Goal: Transaction & Acquisition: Obtain resource

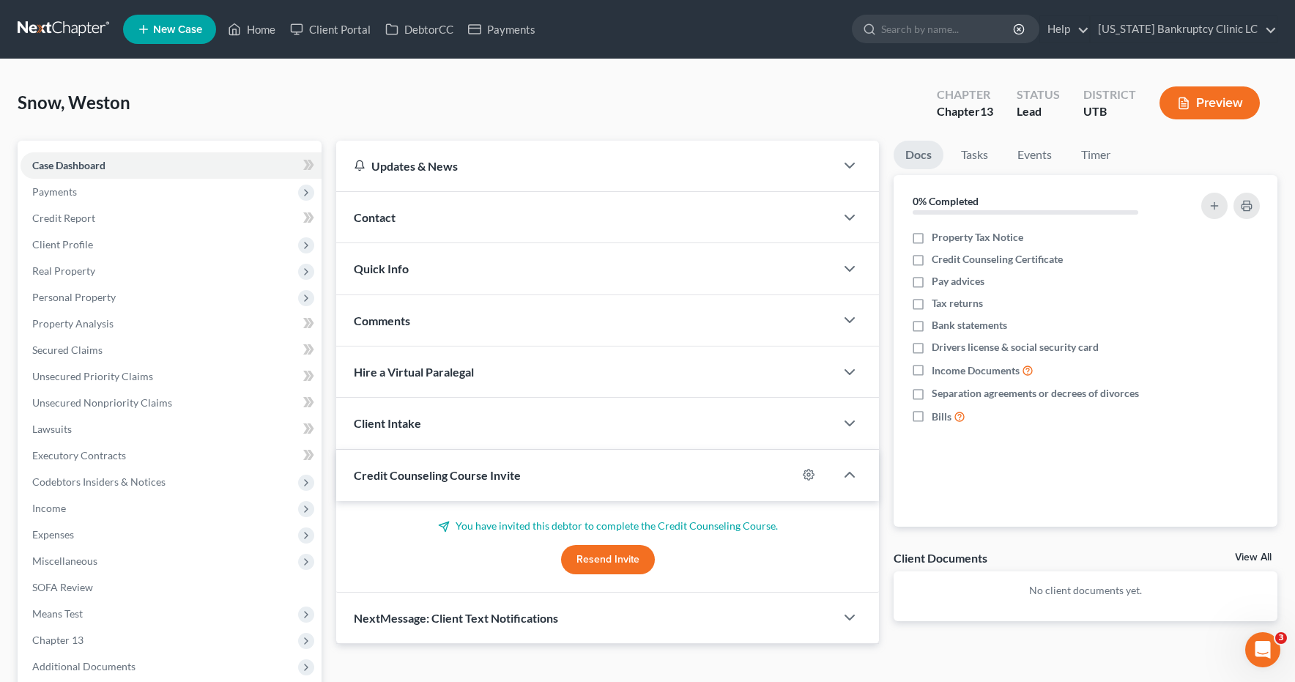
click at [78, 26] on link at bounding box center [65, 29] width 94 height 26
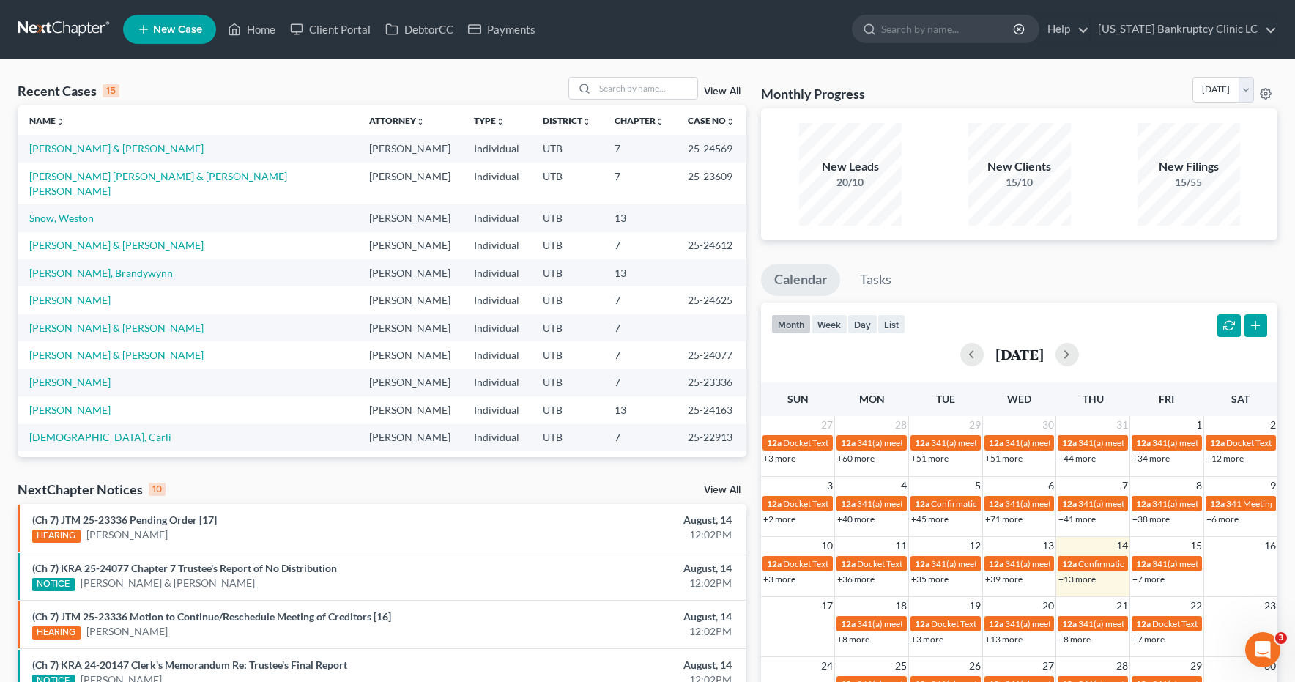
click at [93, 267] on link "[PERSON_NAME], Brandywynn" at bounding box center [101, 273] width 144 height 12
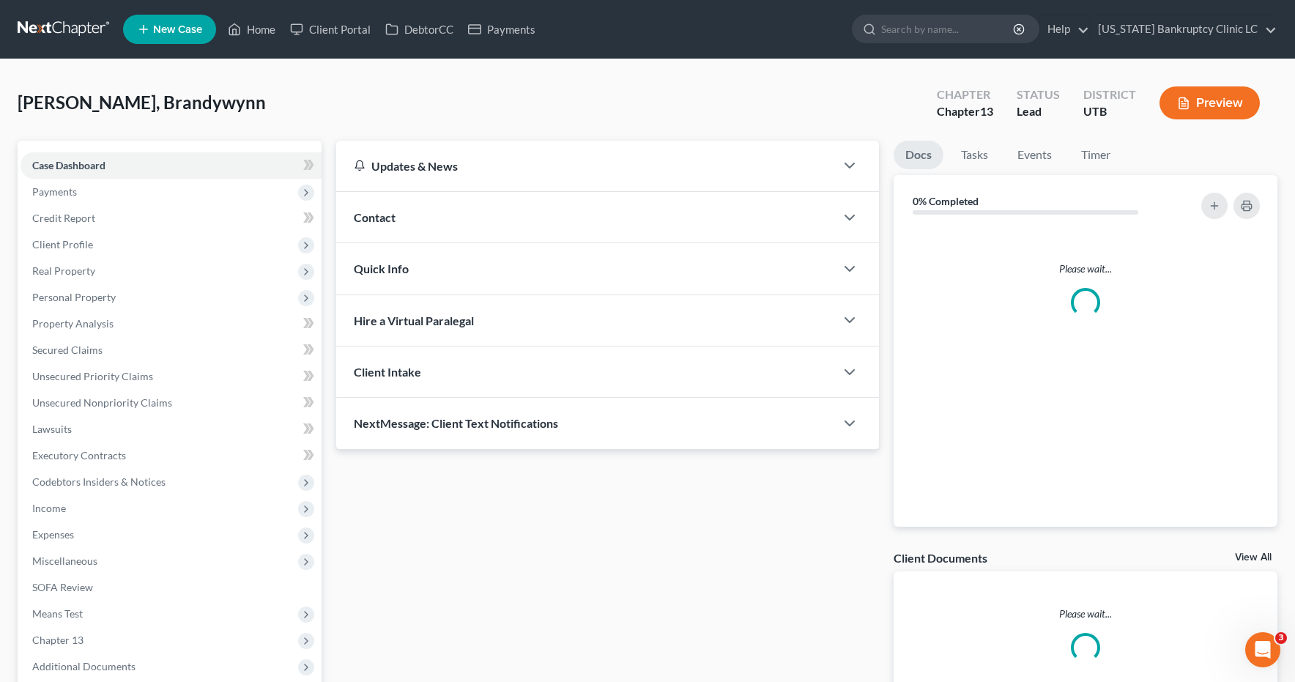
click at [93, 262] on span "Real Property" at bounding box center [171, 271] width 301 height 26
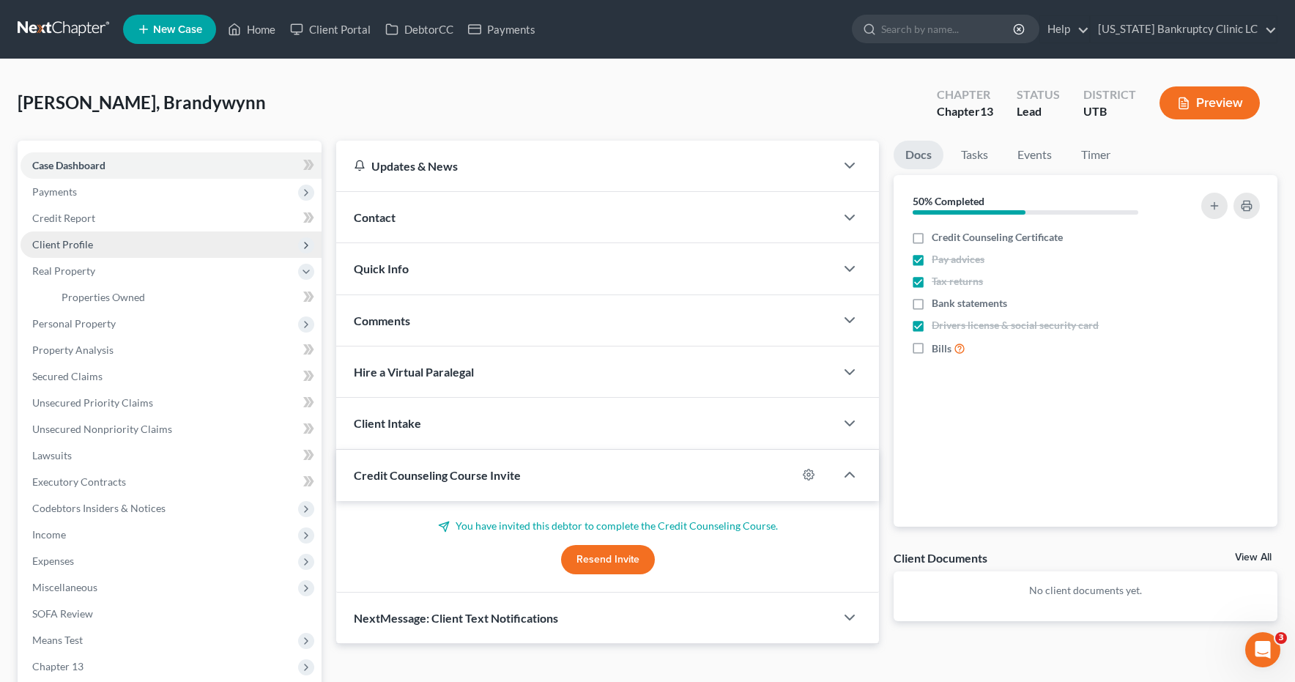
click at [85, 247] on span "Client Profile" at bounding box center [62, 244] width 61 height 12
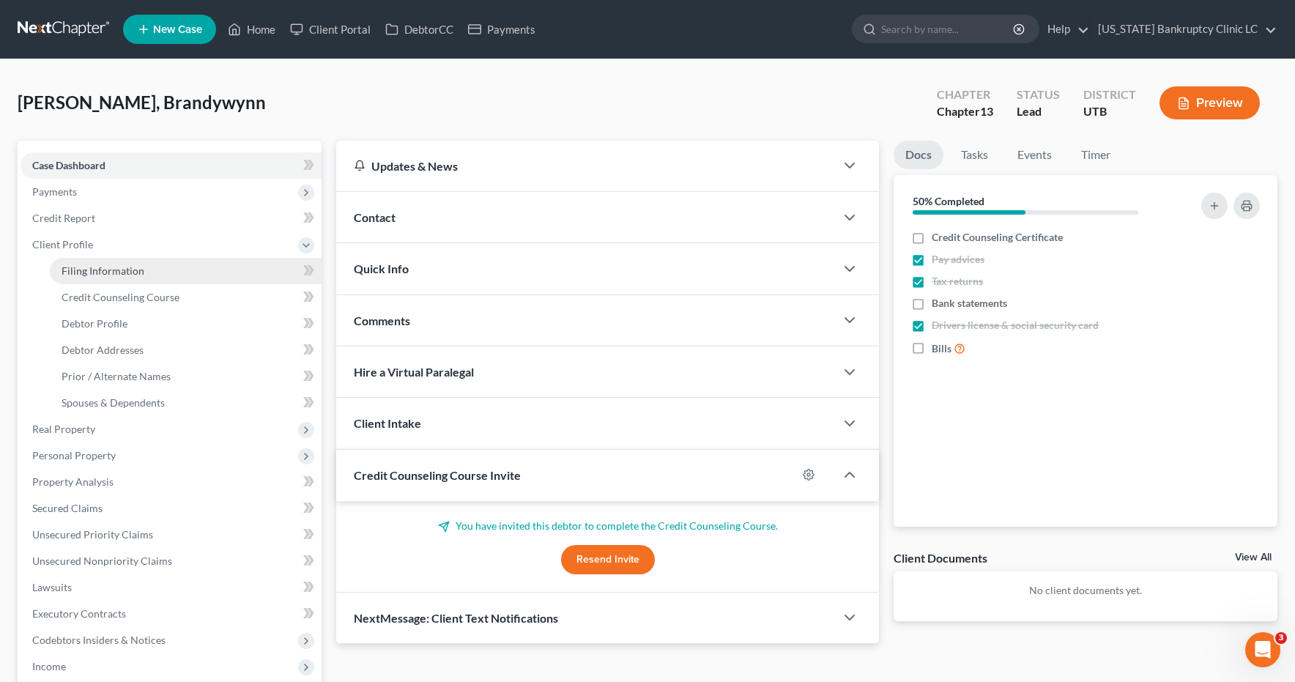
click at [83, 275] on span "Filing Information" at bounding box center [103, 270] width 83 height 12
select select "1"
select select "0"
select select "3"
select select "46"
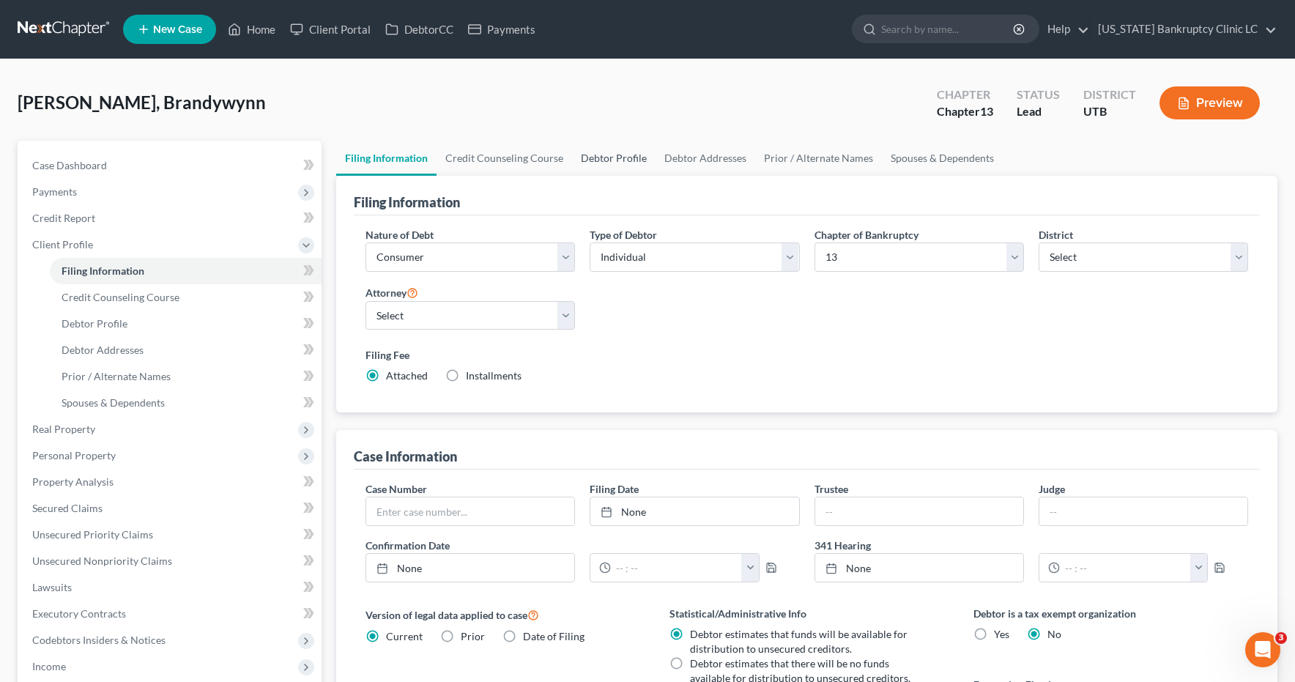
click at [633, 157] on link "Debtor Profile" at bounding box center [614, 158] width 84 height 35
select select "0"
select select "1"
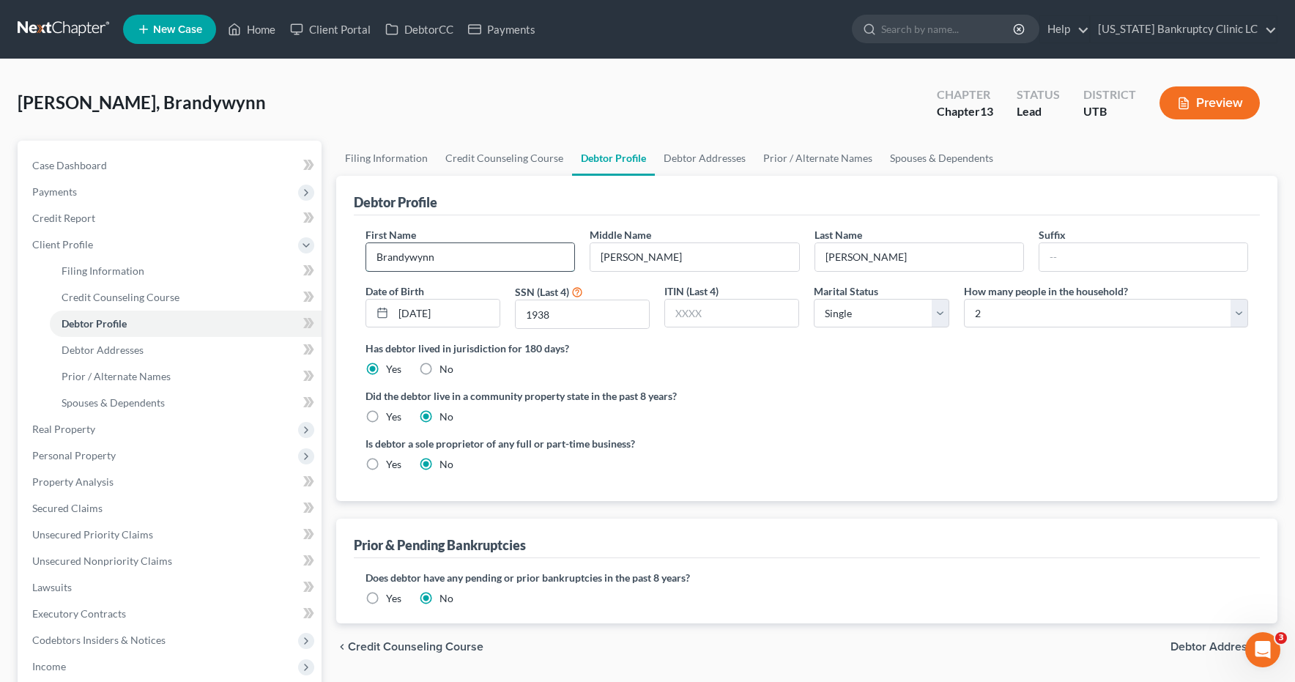
click at [408, 257] on input "Brandywynn" at bounding box center [470, 257] width 208 height 28
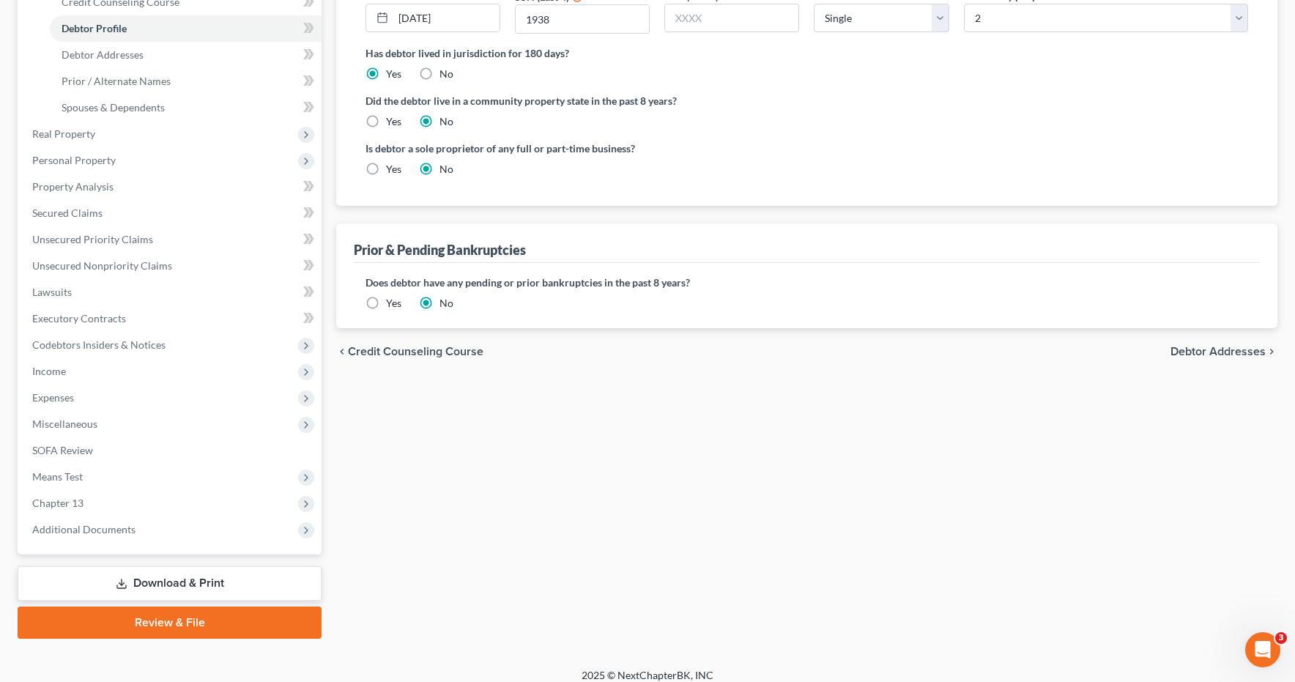
scroll to position [308, 0]
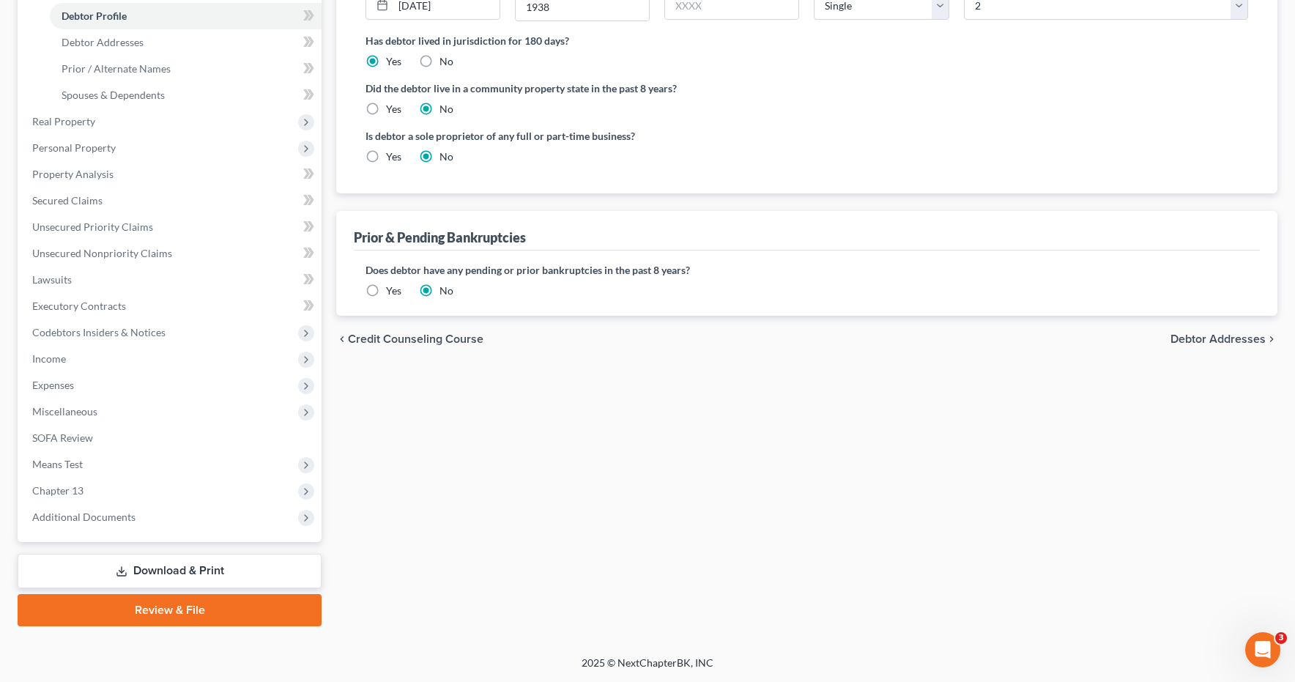
type input "Brandwynn"
click at [1193, 335] on span "Debtor Addresses" at bounding box center [1218, 339] width 95 height 12
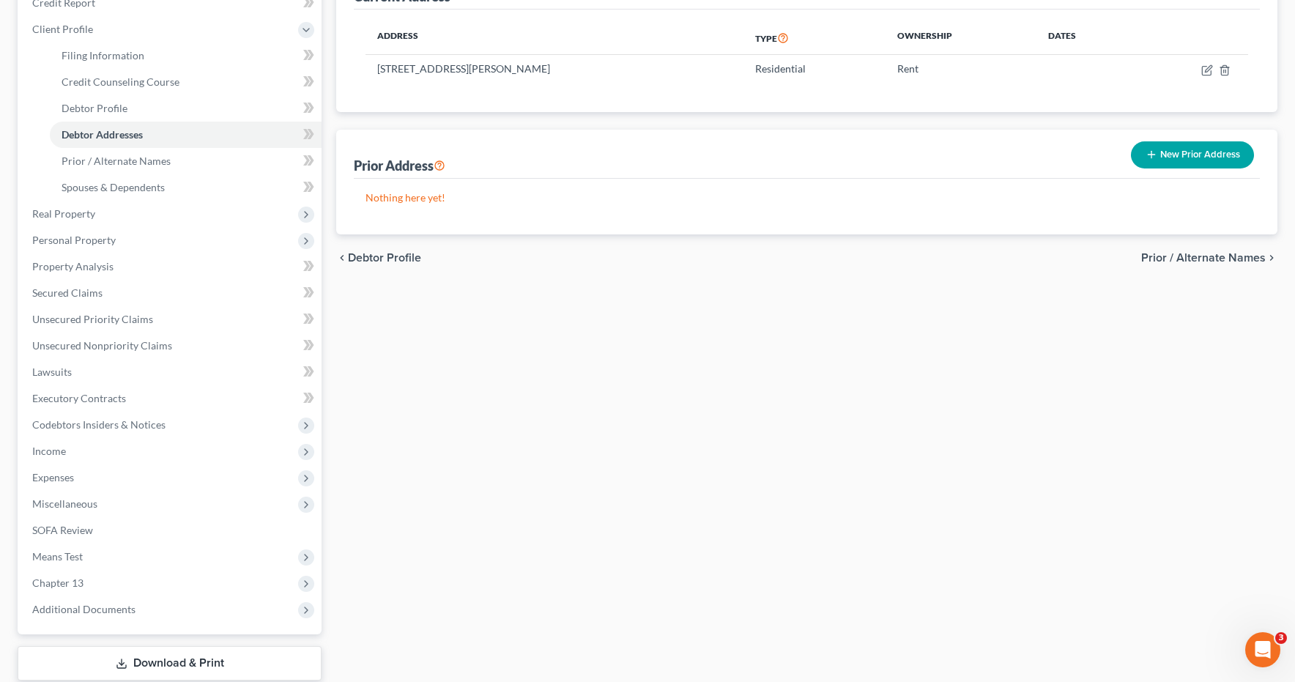
scroll to position [308, 0]
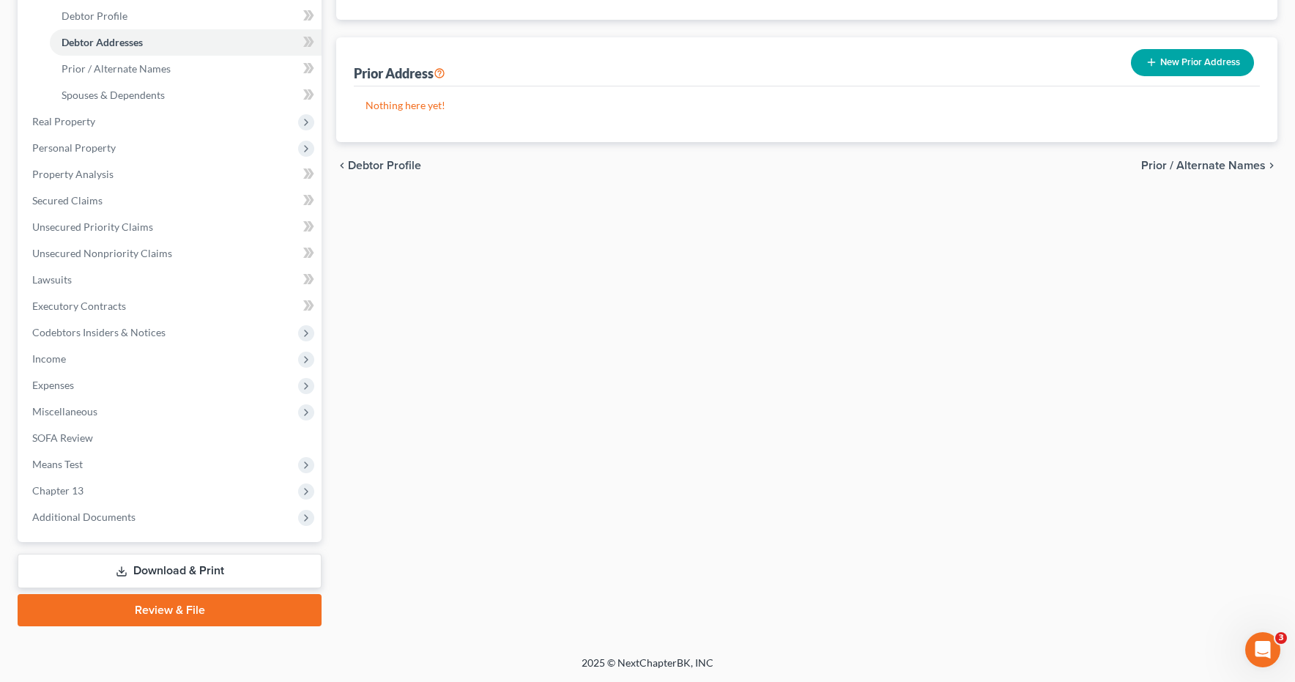
click at [160, 575] on link "Download & Print" at bounding box center [170, 571] width 304 height 34
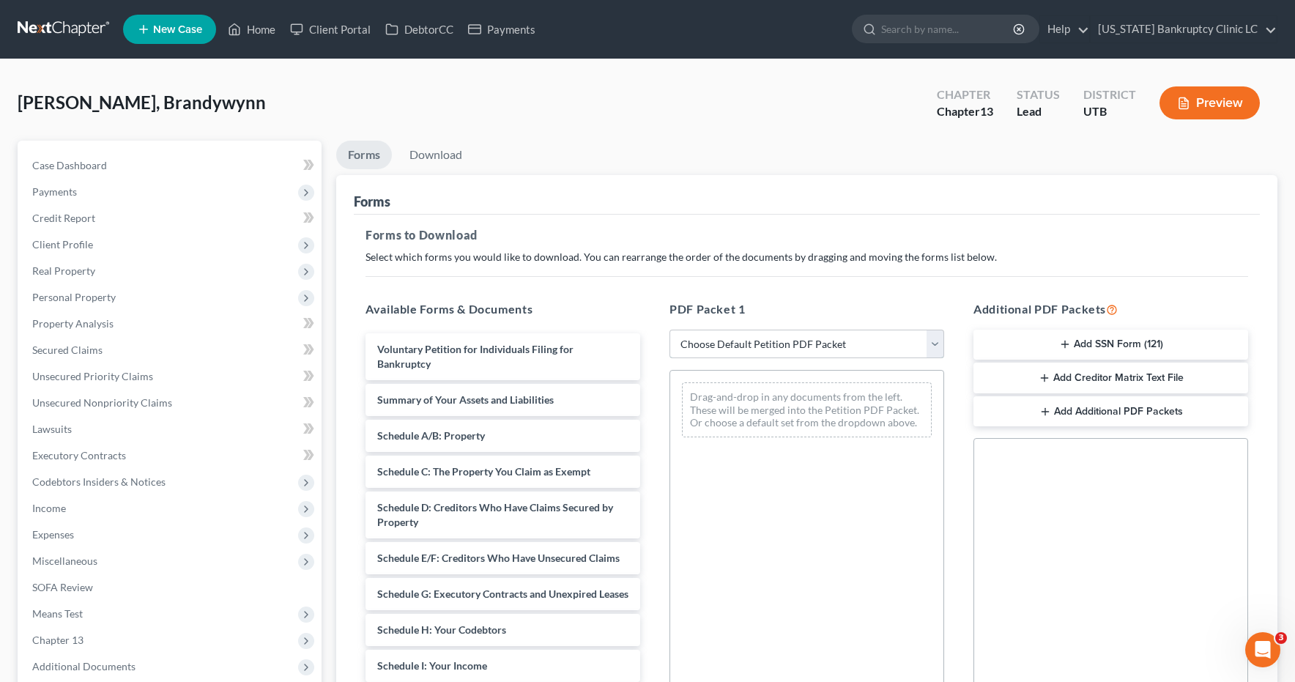
click at [940, 338] on select "Choose Default Petition PDF Packet Complete Bankruptcy Petition (all forms and …" at bounding box center [807, 344] width 275 height 29
select select "0"
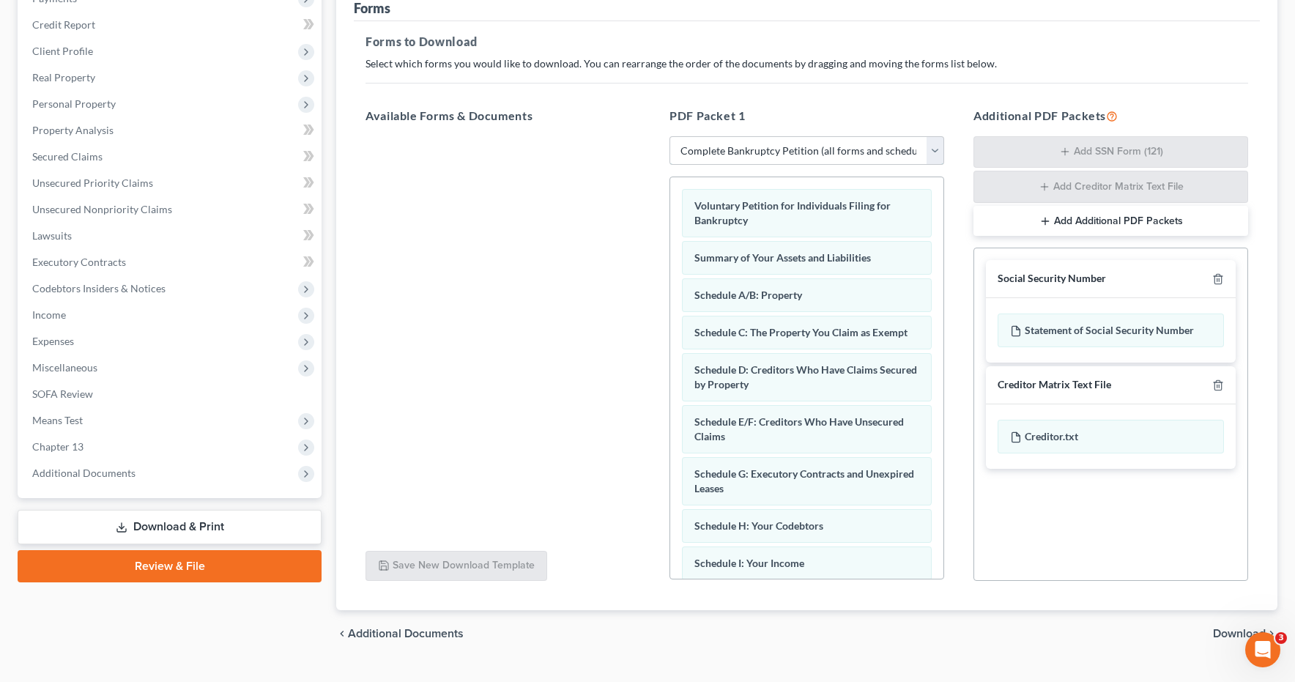
scroll to position [224, 0]
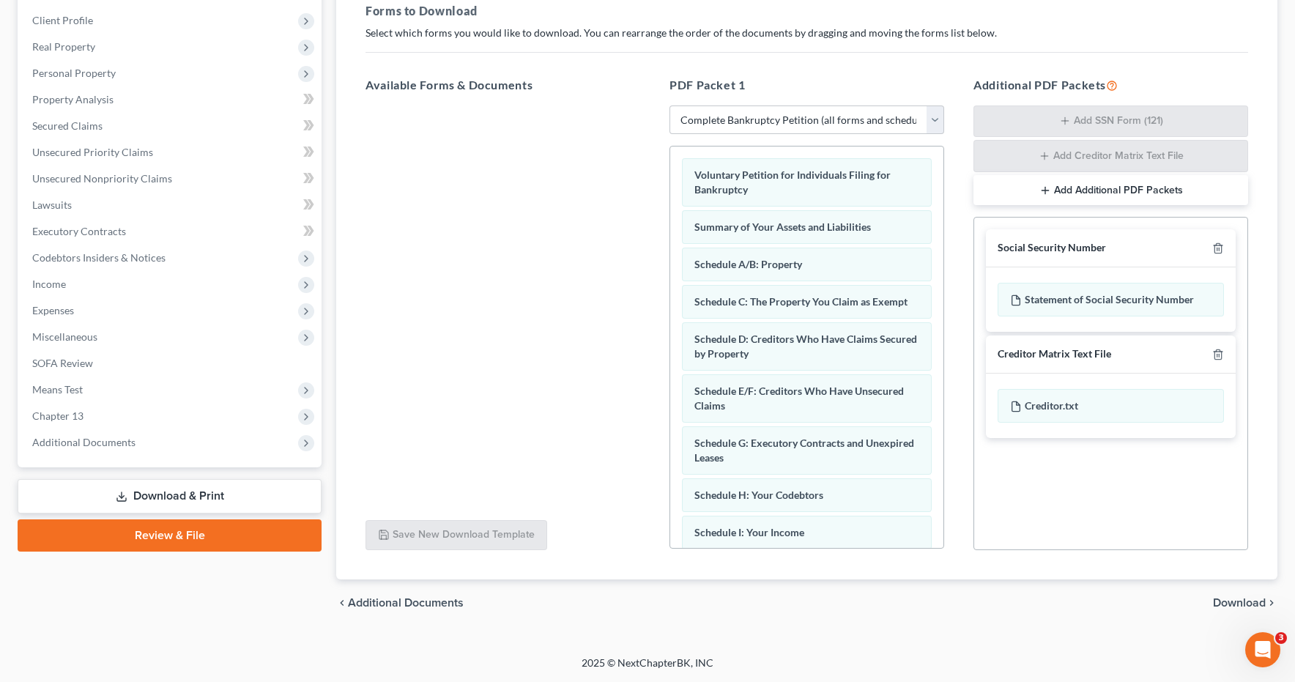
click at [1242, 604] on span "Download" at bounding box center [1239, 603] width 53 height 12
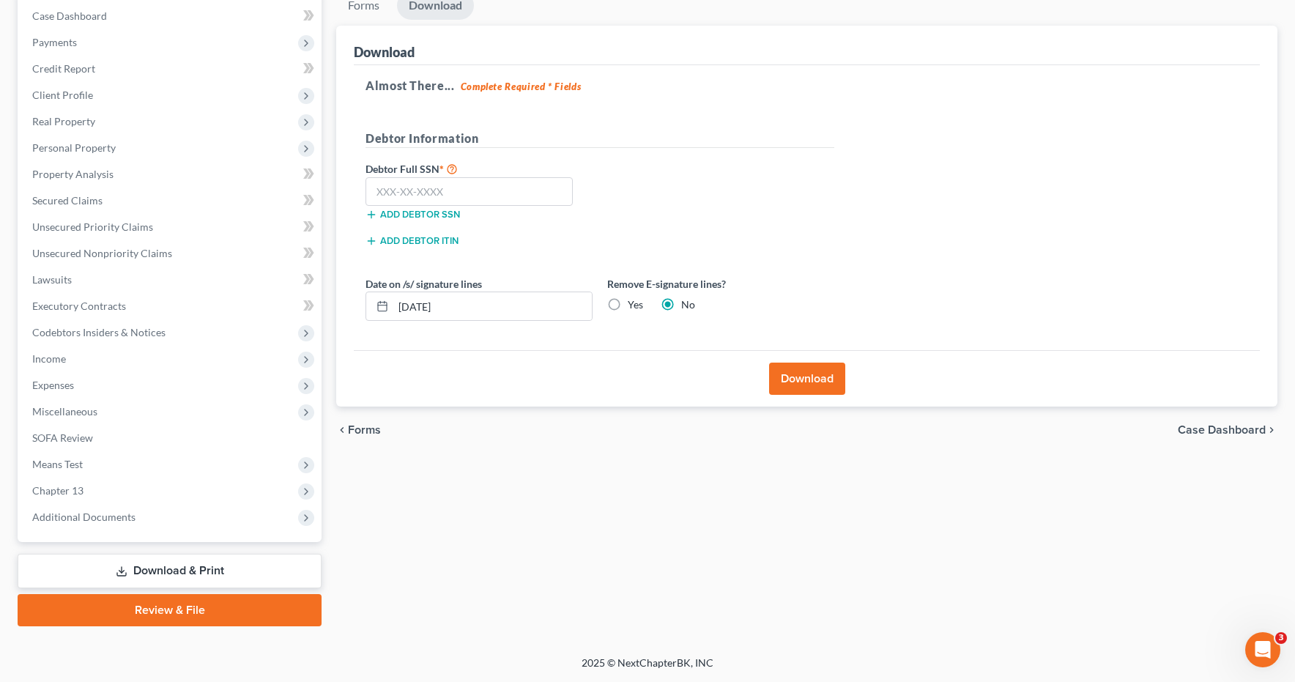
scroll to position [149, 0]
click at [403, 189] on input "text" at bounding box center [469, 191] width 207 height 29
type input "549-95-1938"
click at [797, 374] on button "Download" at bounding box center [807, 379] width 76 height 32
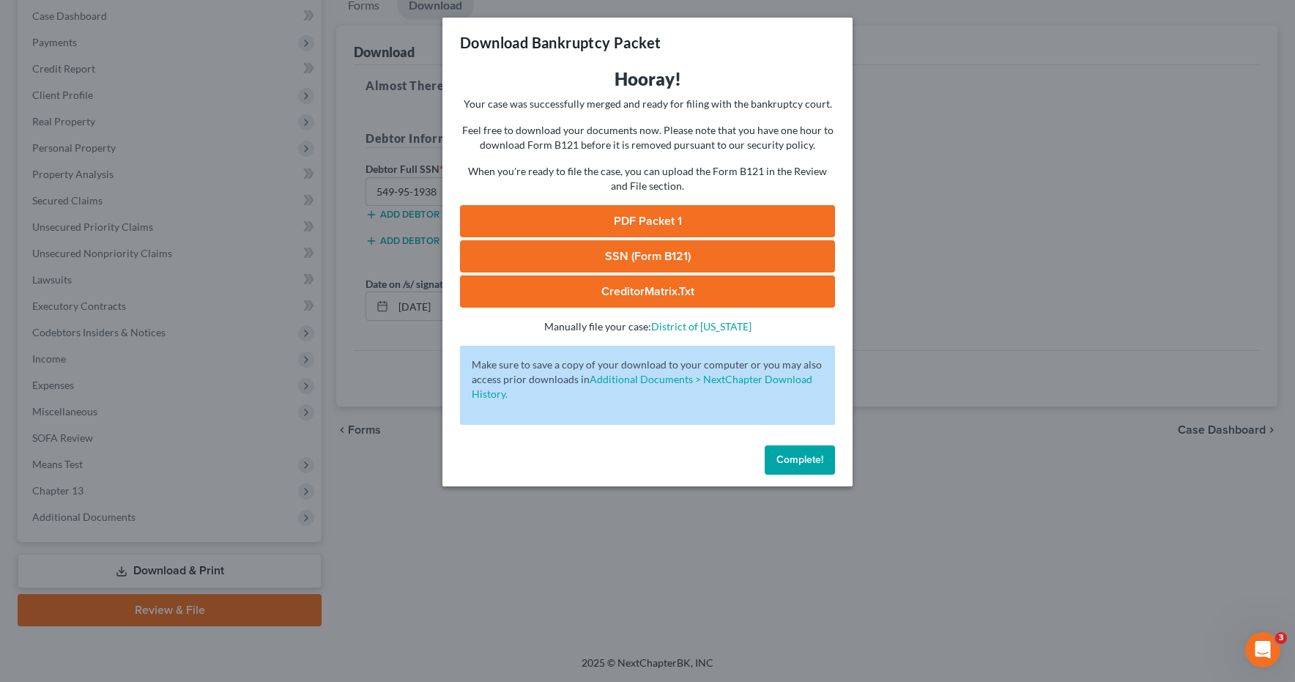
click at [636, 219] on link "PDF Packet 1" at bounding box center [647, 221] width 375 height 32
click at [614, 262] on link "SSN (Form B121)" at bounding box center [647, 256] width 375 height 32
click at [801, 461] on span "Complete!" at bounding box center [799, 459] width 47 height 12
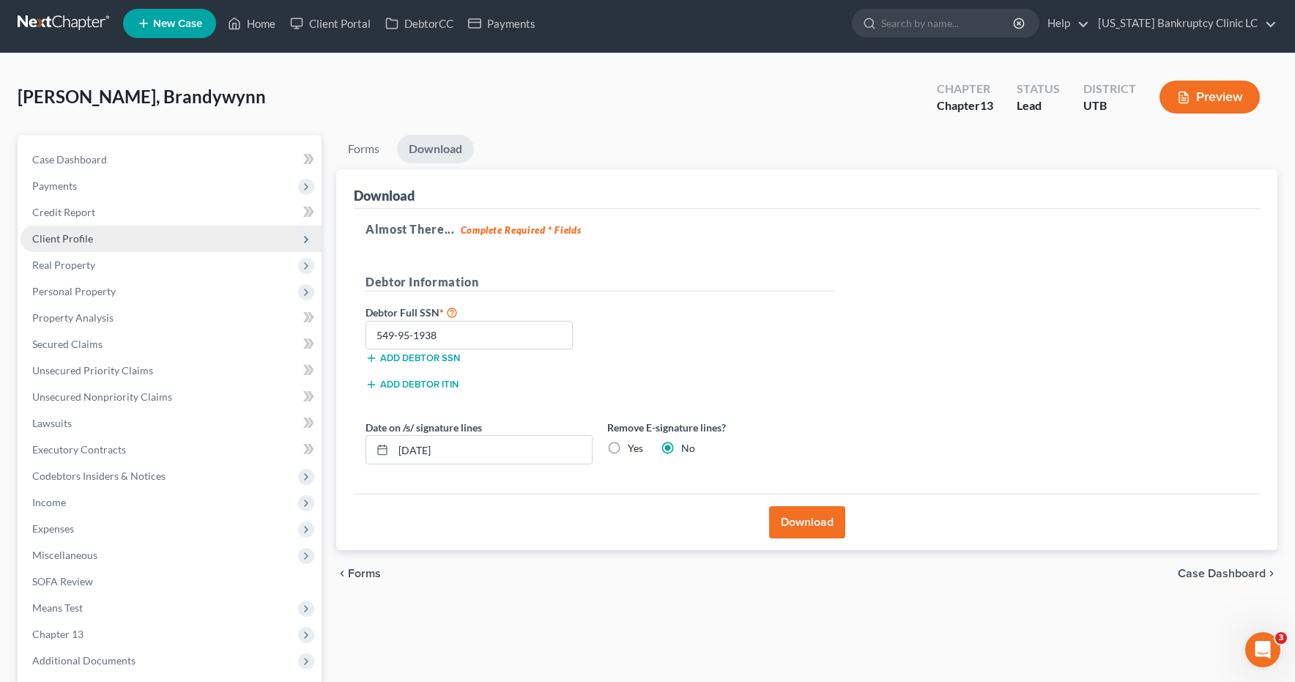
scroll to position [0, 0]
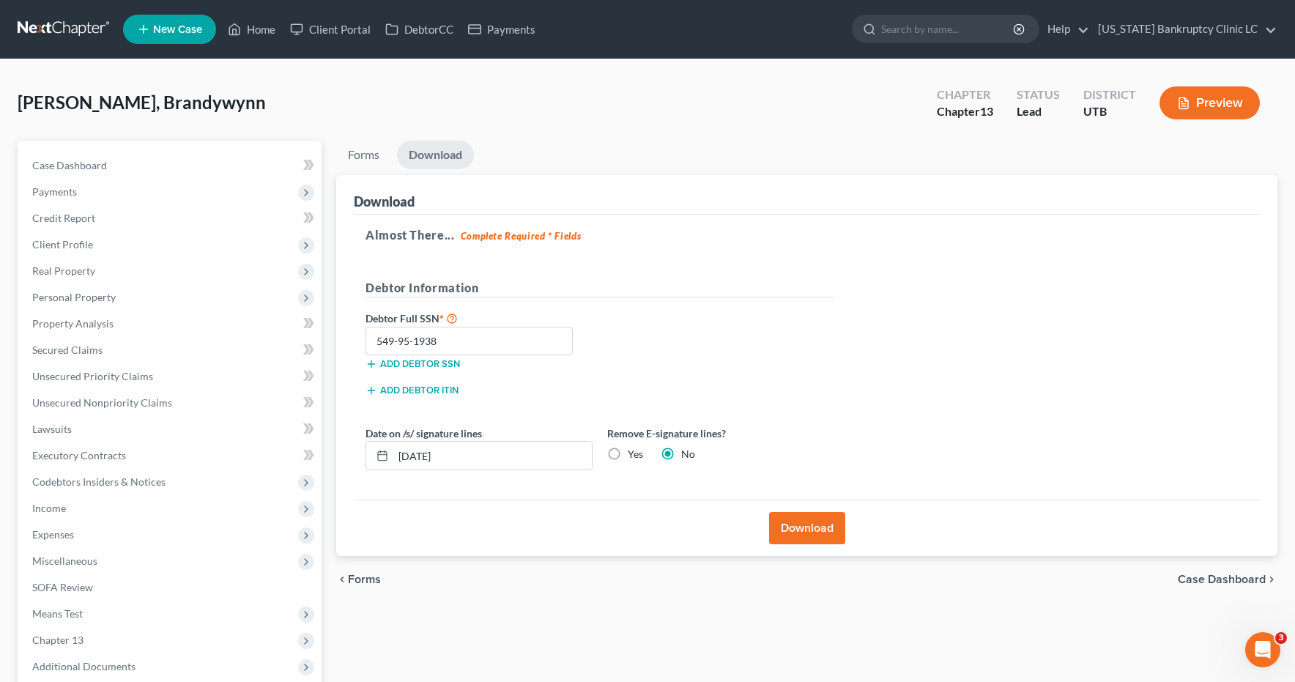
click at [49, 29] on link at bounding box center [65, 29] width 94 height 26
